Goal: Transaction & Acquisition: Purchase product/service

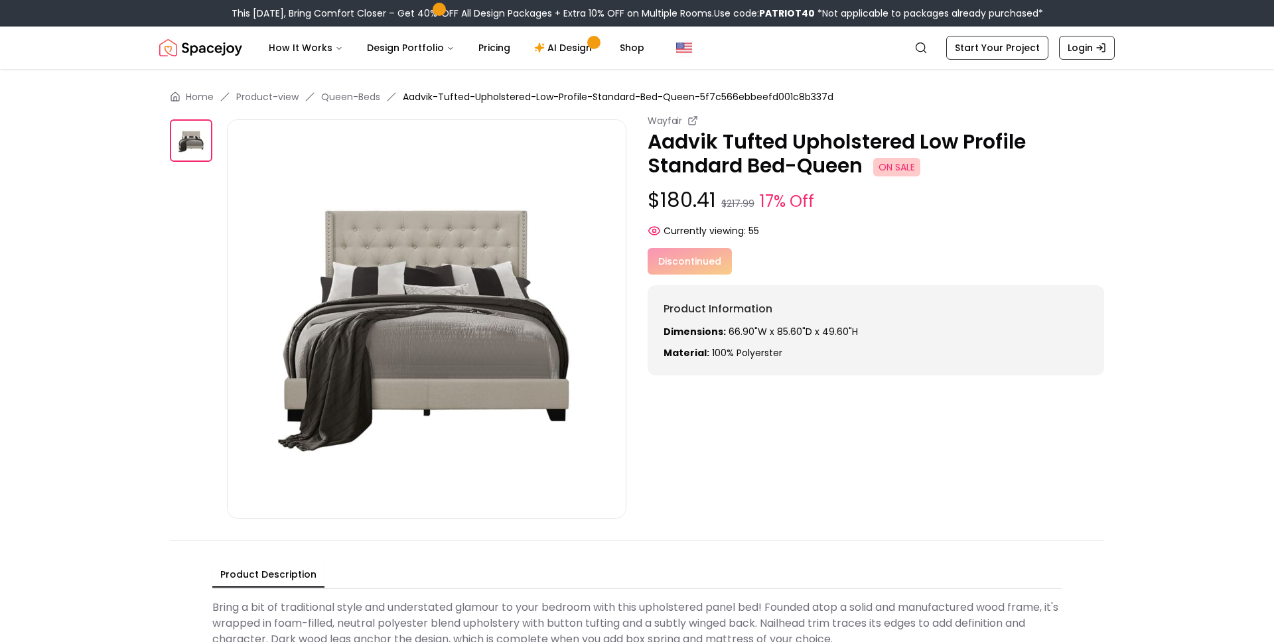
drag, startPoint x: 1237, startPoint y: 364, endPoint x: 1233, endPoint y: 355, distance: 9.5
click at [1237, 363] on main "Home Product-view Queen-Beds Aadvik-Tufted-Upholstered-Low-Profile-Standard-Bed…" at bounding box center [637, 371] width 1274 height 605
click at [742, 143] on p "Aadvik Tufted Upholstered Low Profile Standard Bed-Queen ON SALE" at bounding box center [876, 154] width 457 height 48
click at [650, 141] on p "Aadvik Tufted Upholstered Low Profile Standard Bed-Queen ON SALE" at bounding box center [876, 154] width 457 height 48
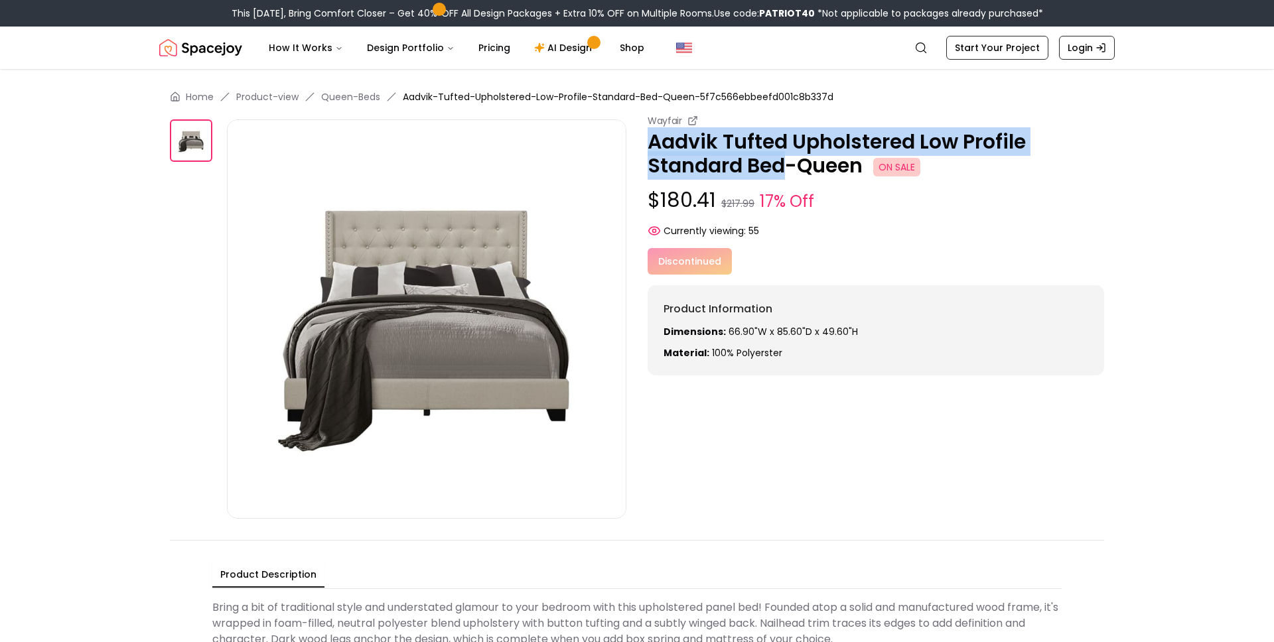
drag, startPoint x: 650, startPoint y: 141, endPoint x: 779, endPoint y: 159, distance: 130.6
click at [779, 159] on p "Aadvik Tufted Upholstered Low Profile Standard Bed-Queen ON SALE" at bounding box center [876, 154] width 457 height 48
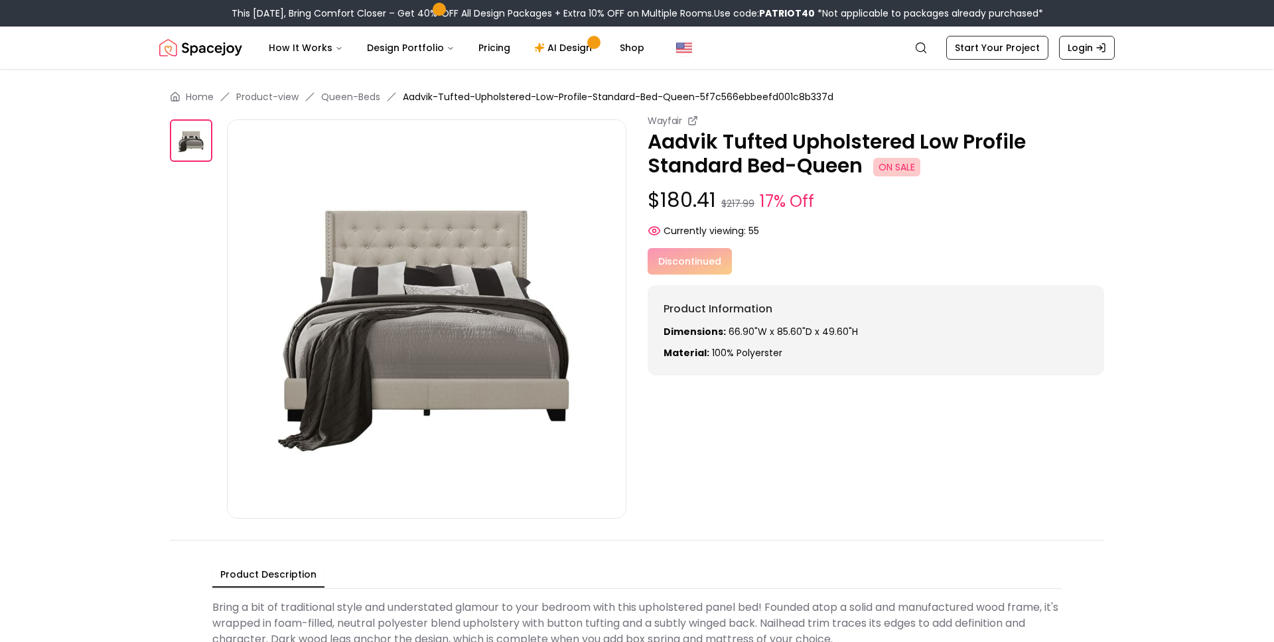
click at [678, 267] on div "Discontinued" at bounding box center [876, 261] width 457 height 27
click at [869, 329] on p "Dimensions: 66.90"W x 85.60"D x 49.60"H" at bounding box center [876, 331] width 425 height 13
click at [655, 140] on p "Aadvik Tufted Upholstered Low Profile Standard Bed-Queen ON SALE" at bounding box center [876, 154] width 457 height 48
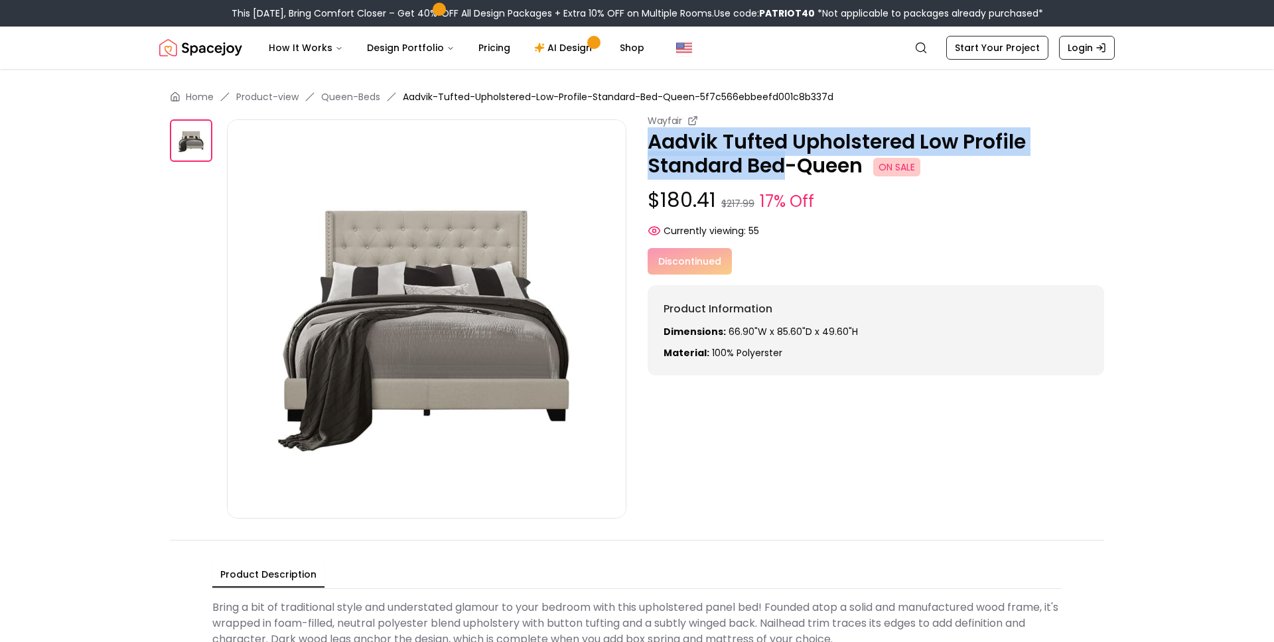
drag, startPoint x: 661, startPoint y: 139, endPoint x: 767, endPoint y: 165, distance: 109.1
click at [776, 165] on p "Aadvik Tufted Upholstered Low Profile Standard Bed-Queen ON SALE" at bounding box center [876, 154] width 457 height 48
